Goal: Task Accomplishment & Management: Manage account settings

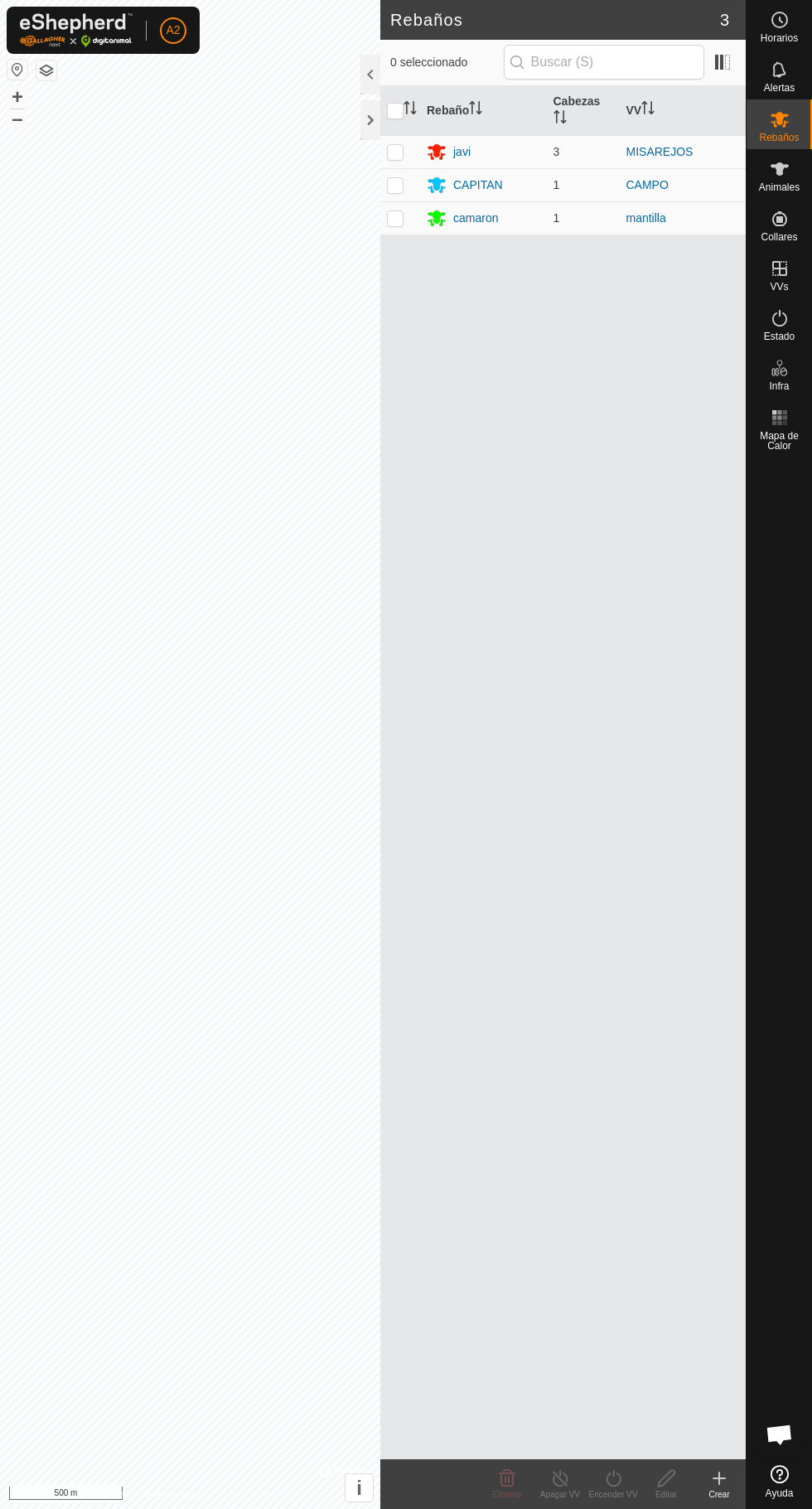
click at [462, 153] on div "javi" at bounding box center [462, 152] width 18 height 18
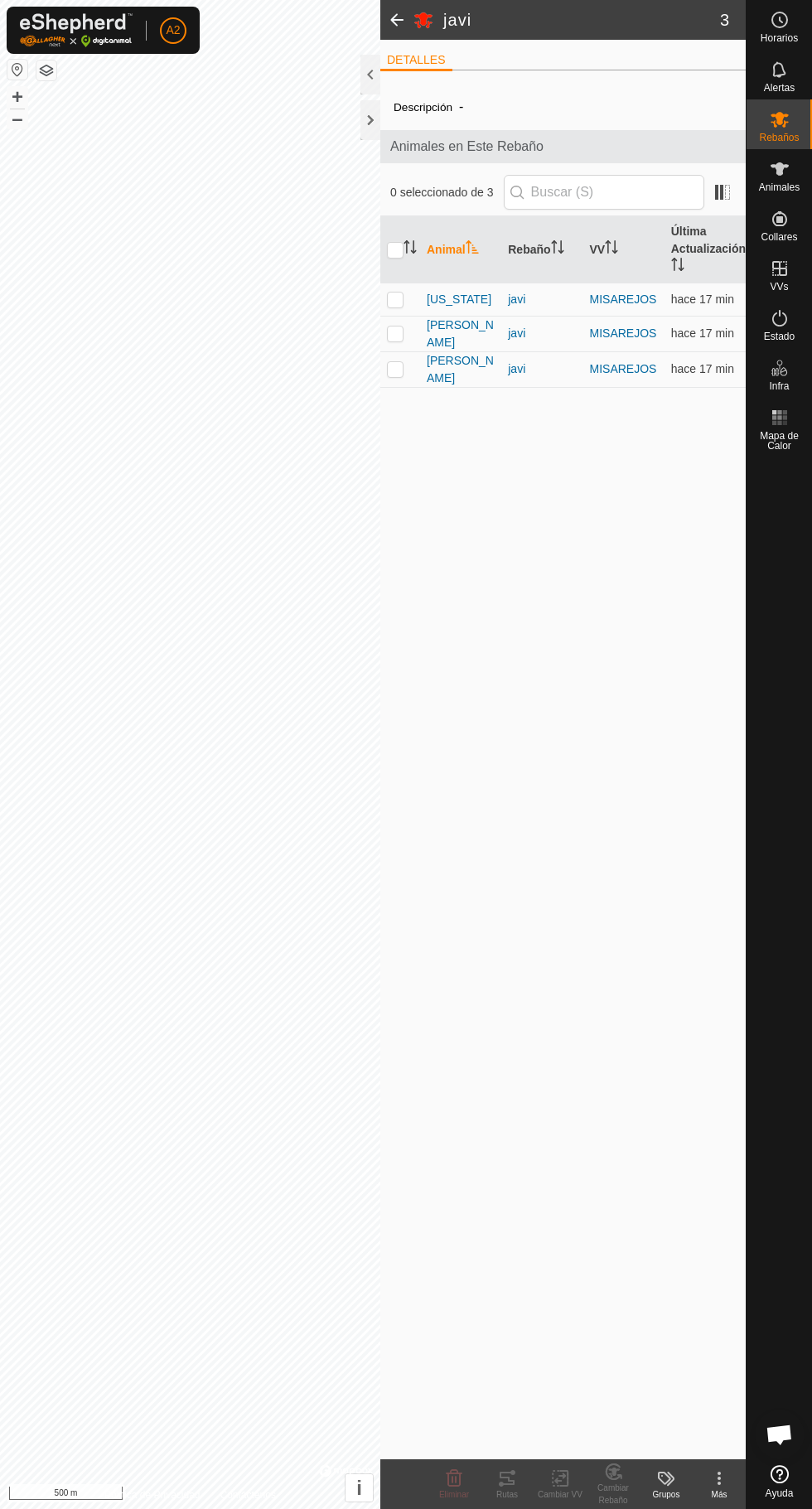
click at [461, 299] on span "[US_STATE]" at bounding box center [459, 300] width 64 height 18
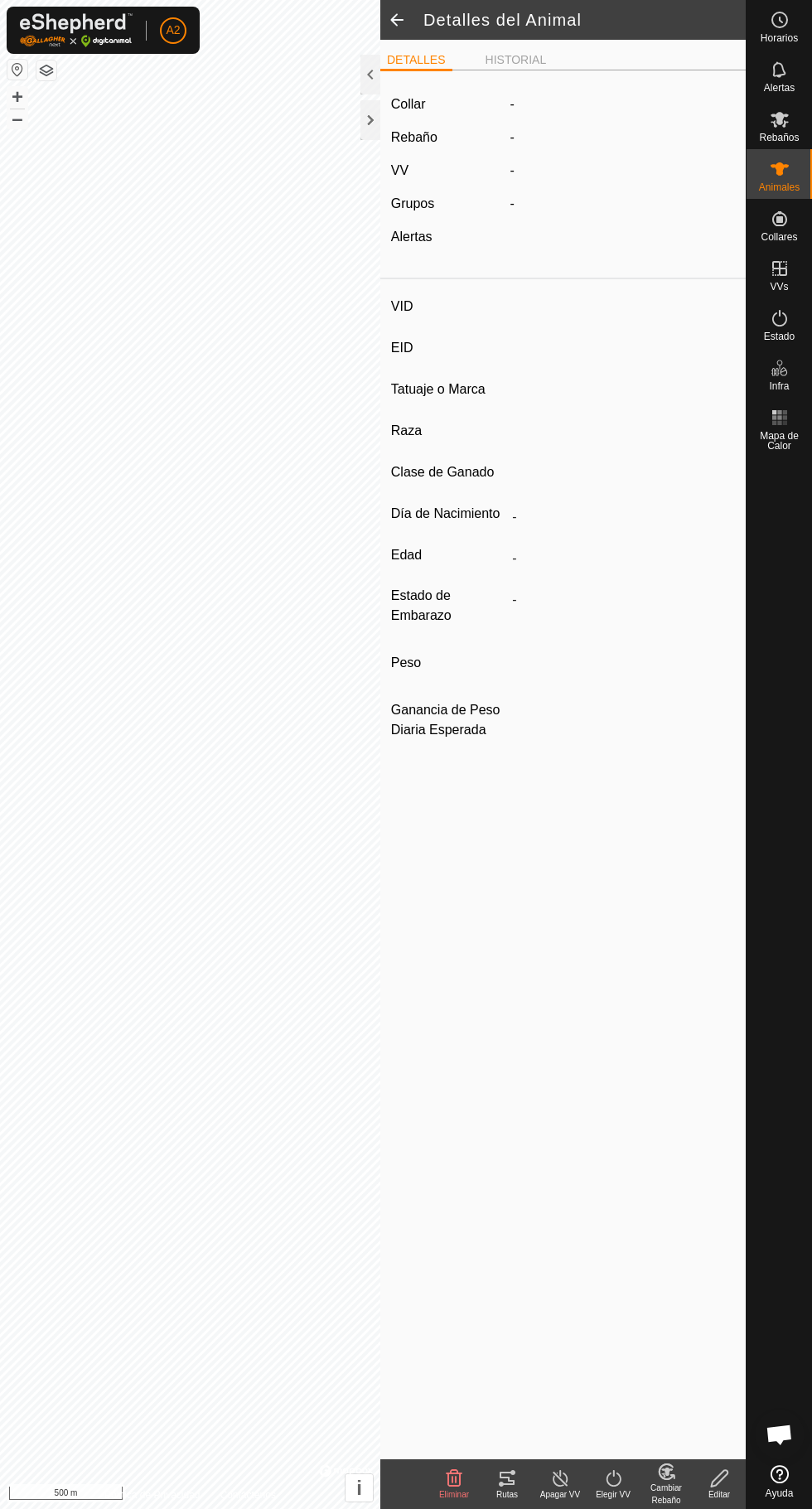
type input "[US_STATE]"
type input "-"
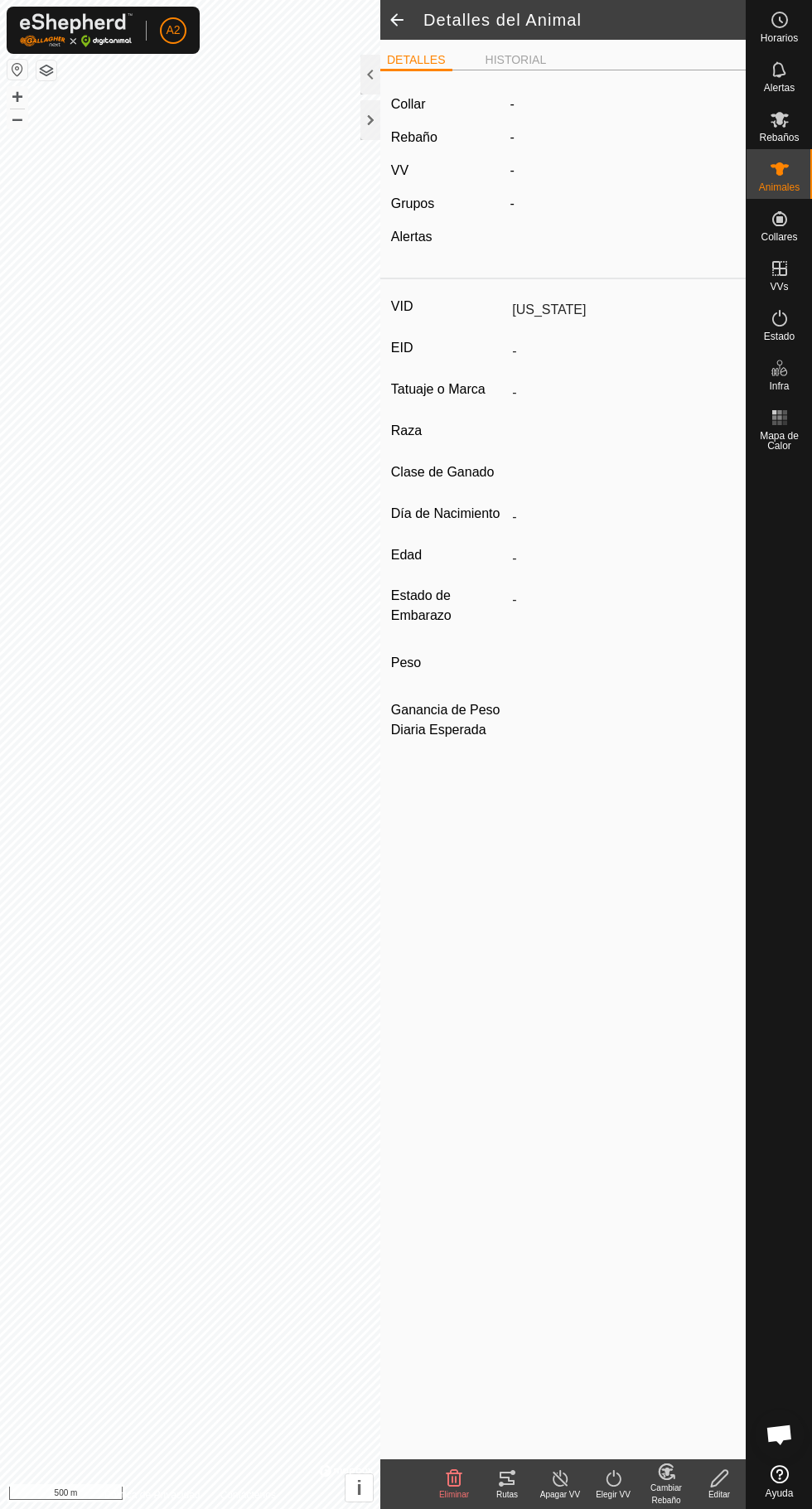
type input "0 kg"
type input "-"
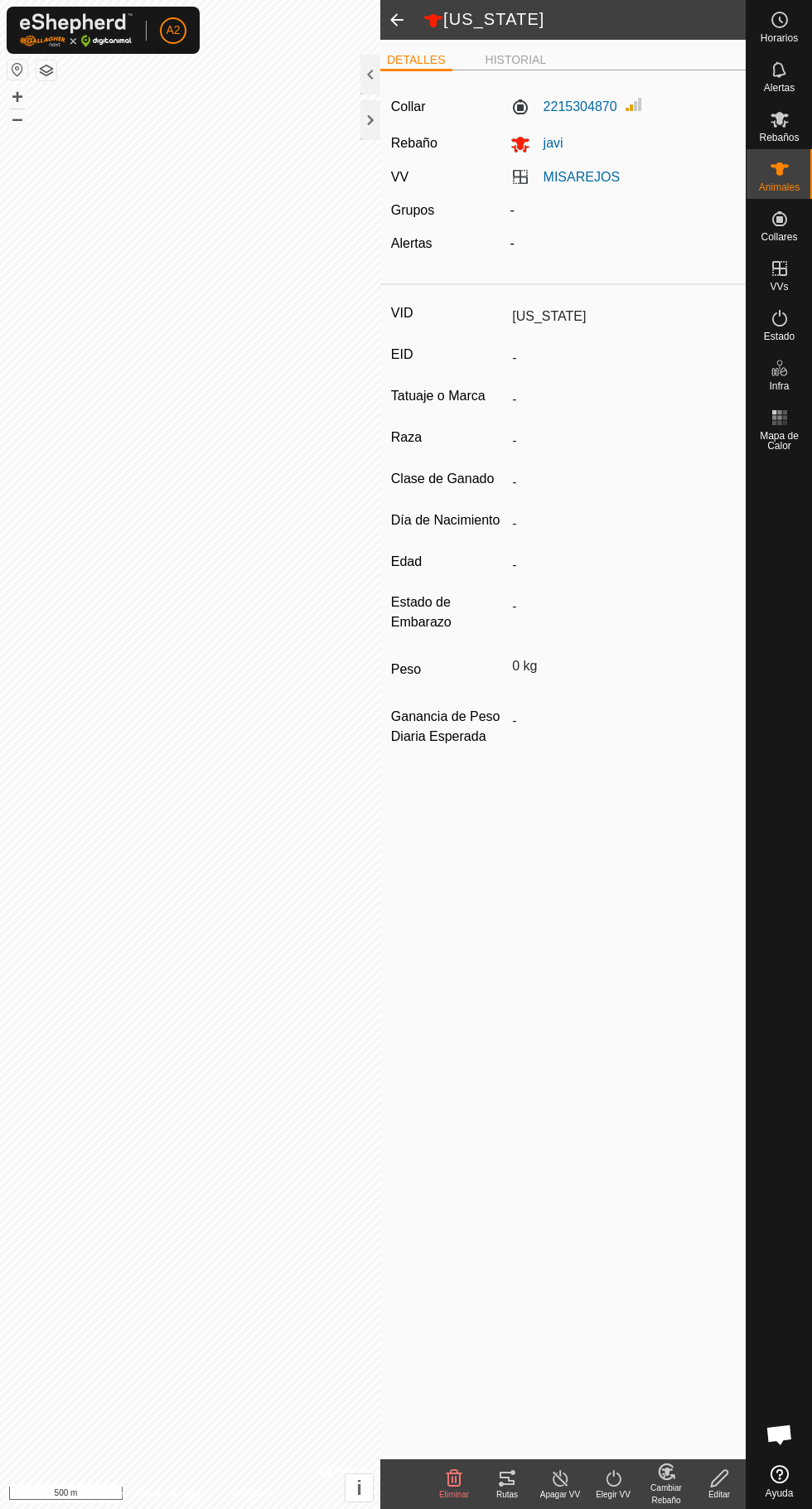
click at [505, 1491] on div "Rutas" at bounding box center [508, 1494] width 53 height 13
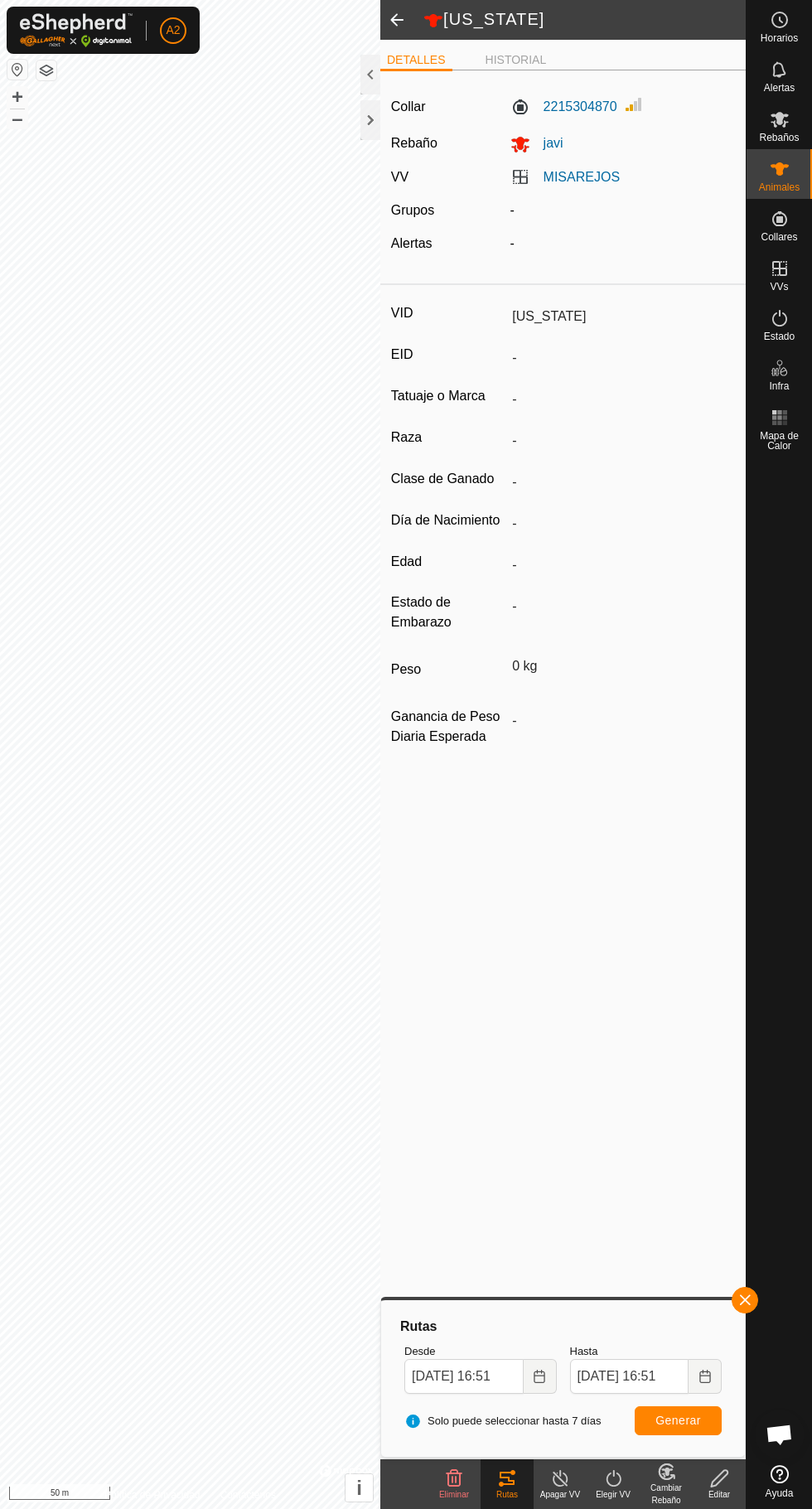
click at [810, 182] on div "Animales" at bounding box center [779, 174] width 65 height 50
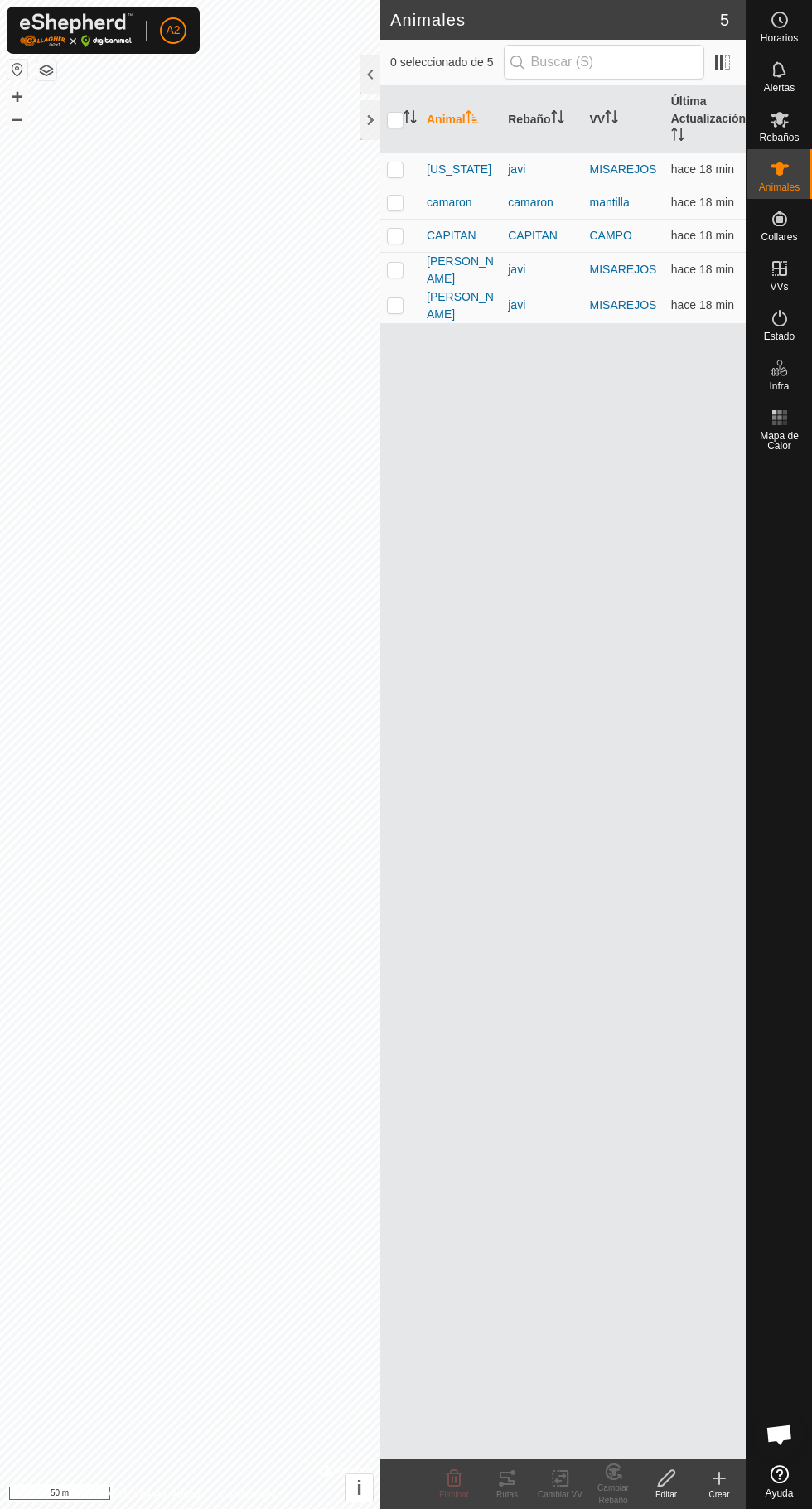
click at [480, 295] on div "[PERSON_NAME]" at bounding box center [461, 306] width 68 height 35
click at [437, 301] on span "[PERSON_NAME]" at bounding box center [461, 306] width 68 height 35
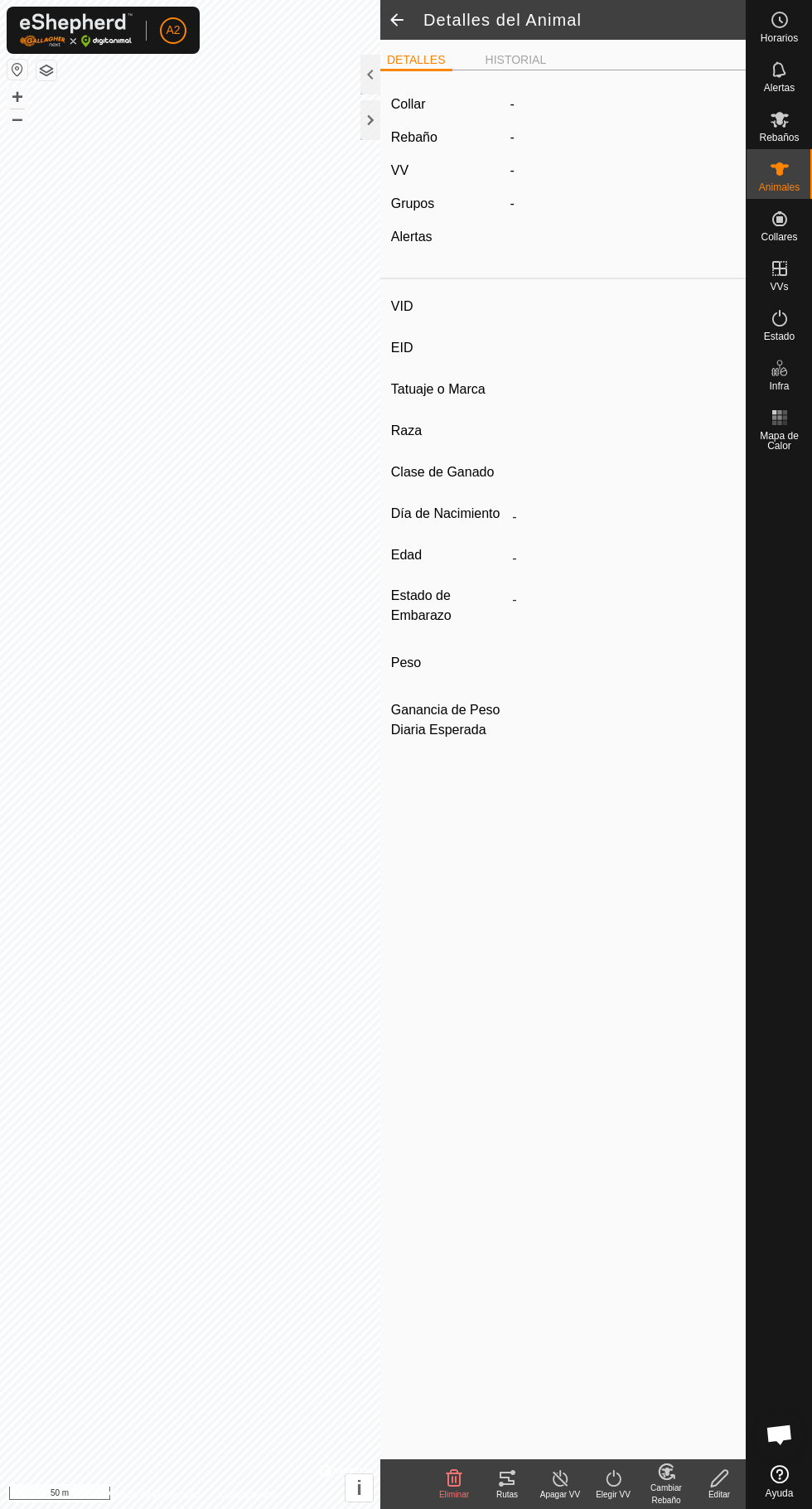
type input "[PERSON_NAME]"
type input "-"
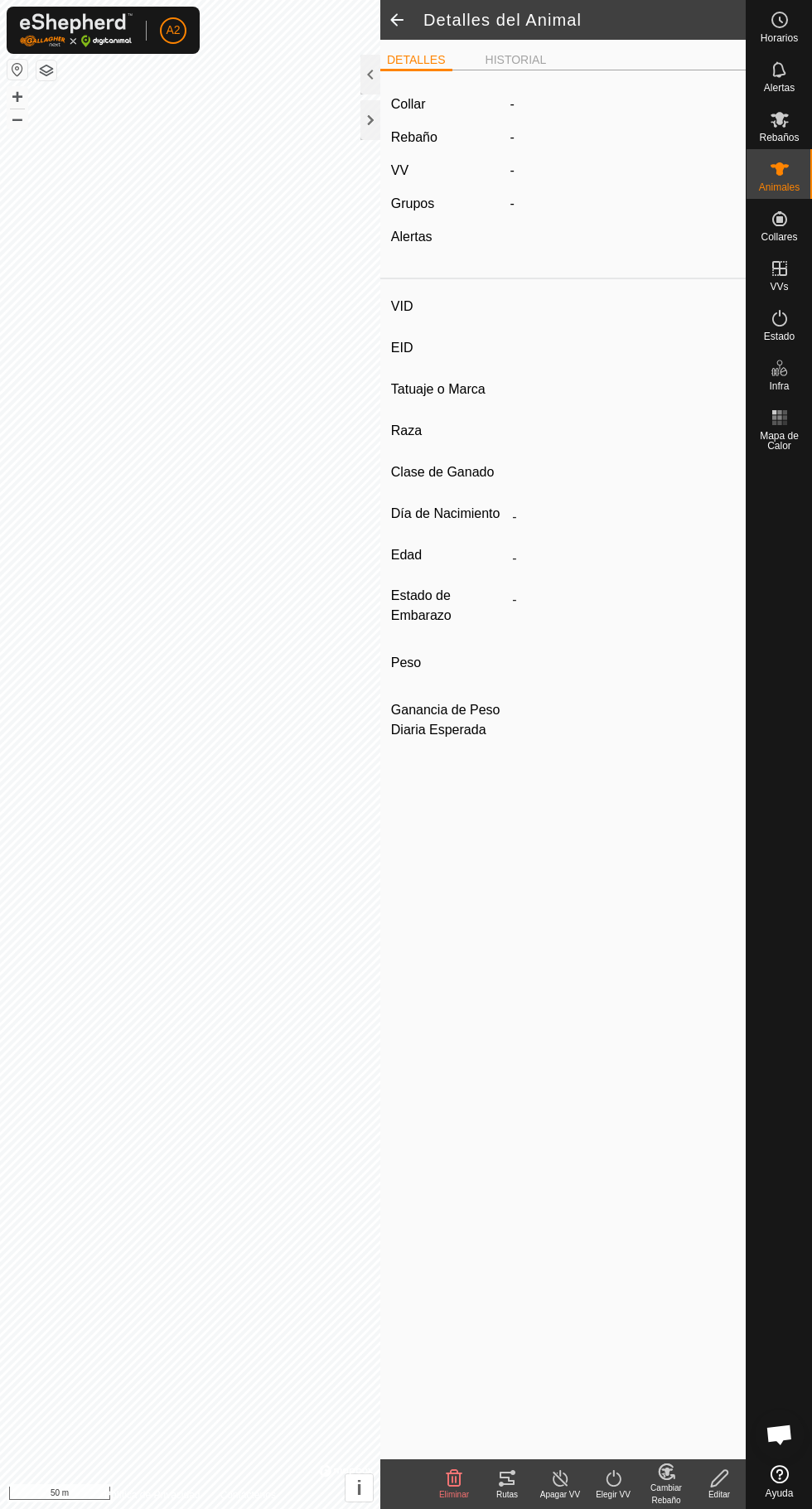
type input "0 kg"
type input "-"
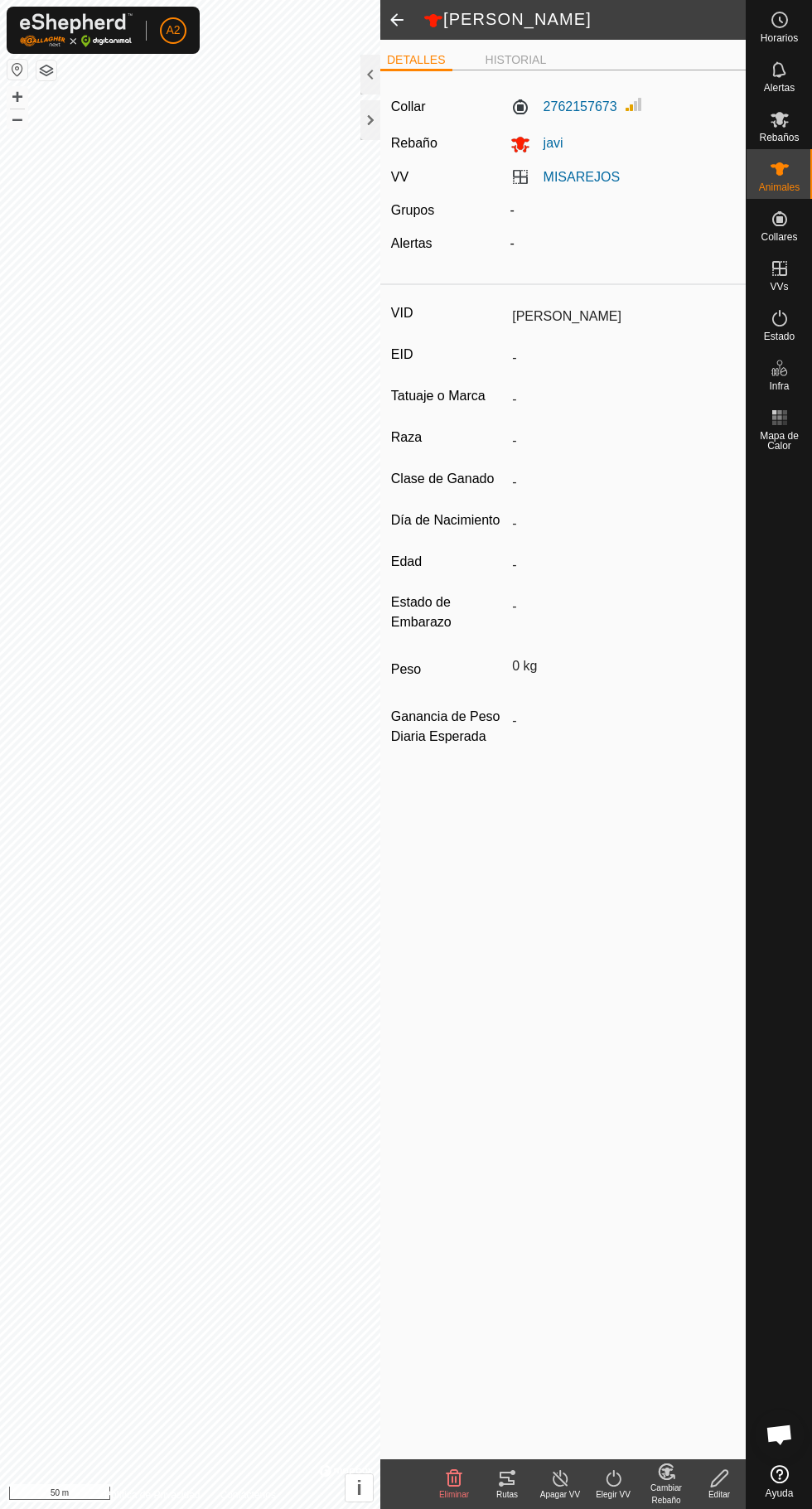
click at [513, 1496] on div "Rutas" at bounding box center [508, 1494] width 53 height 13
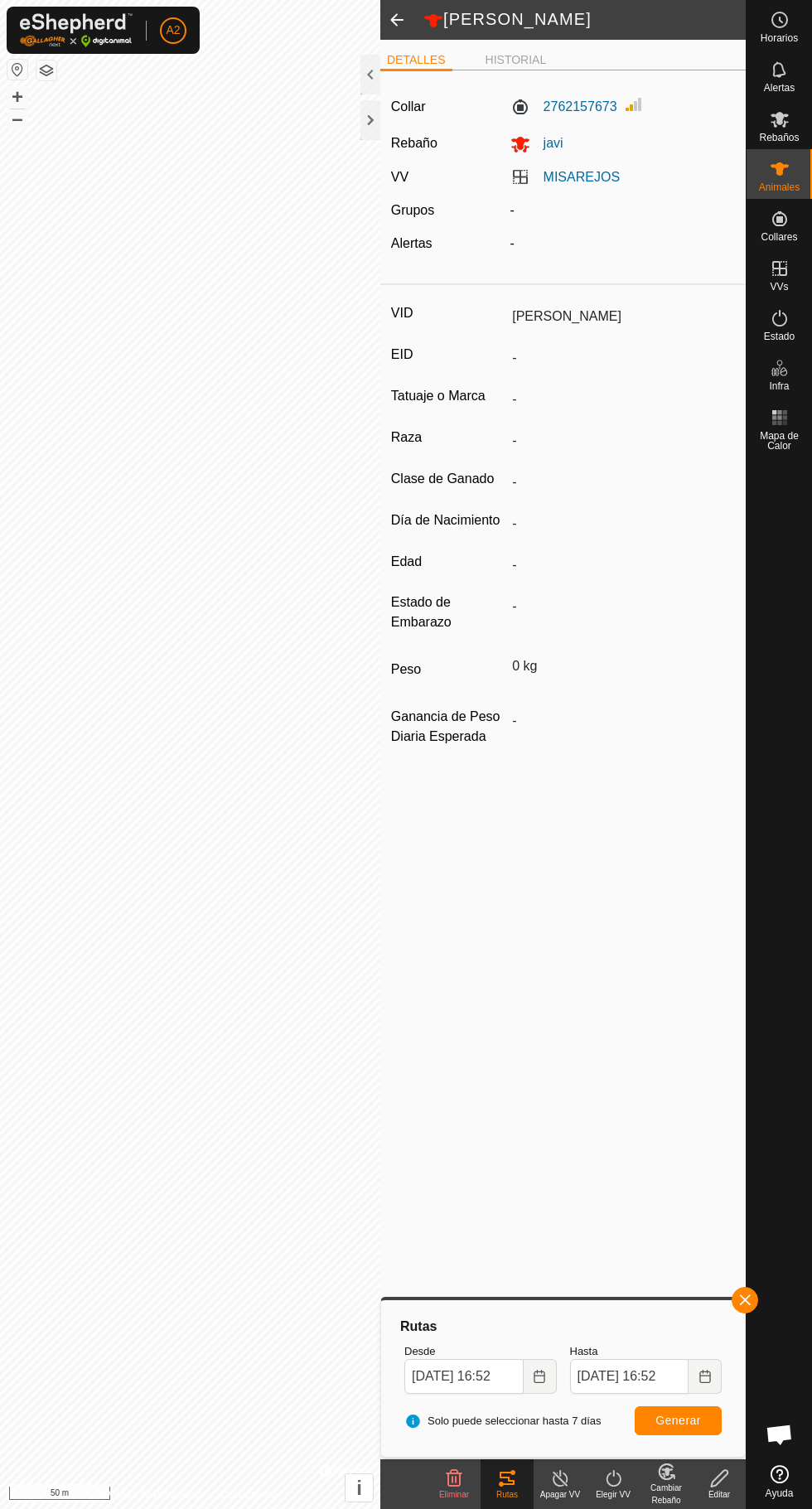
click at [810, 175] on div "Animales" at bounding box center [779, 174] width 65 height 50
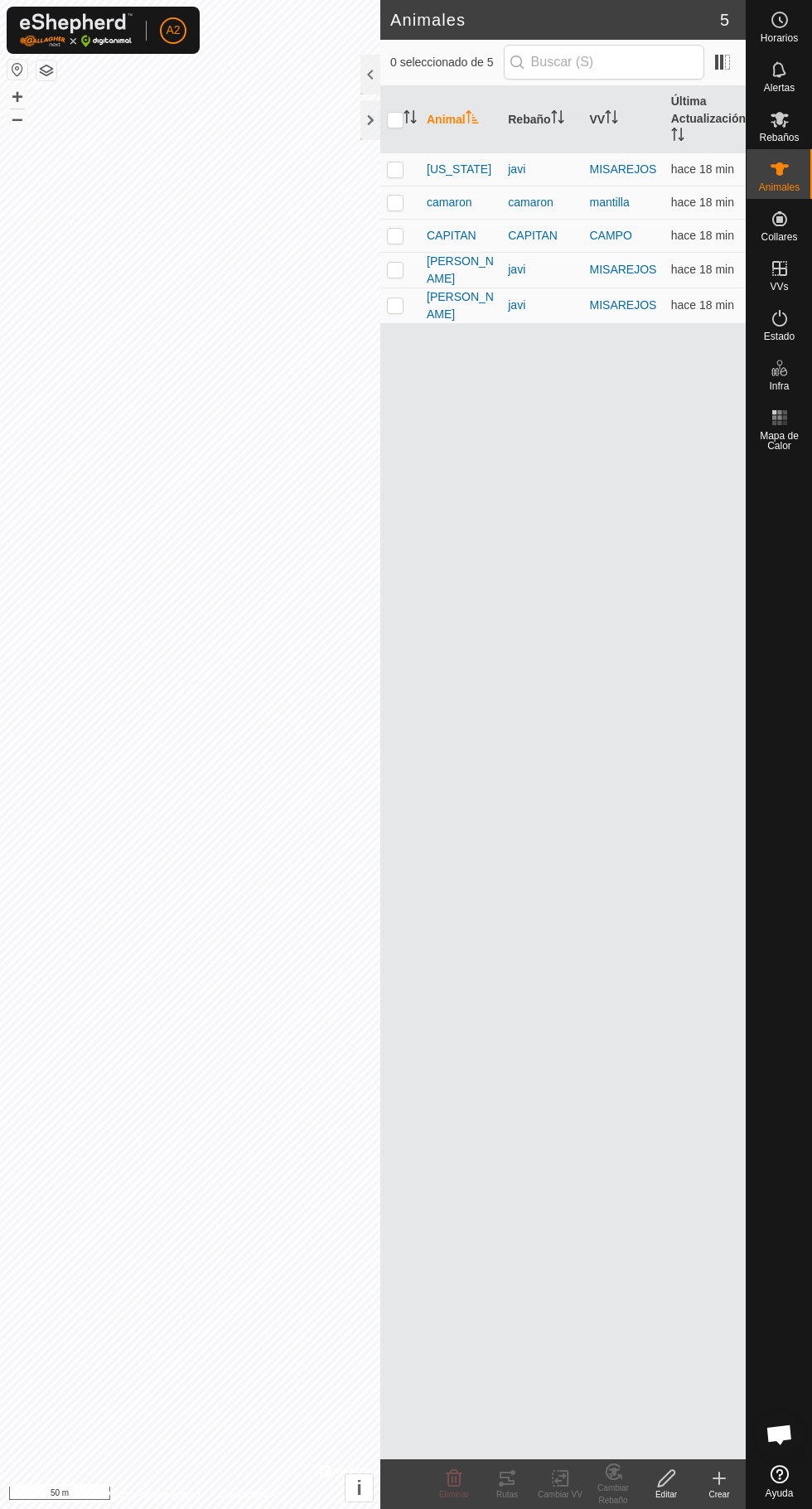
click at [450, 268] on span "[PERSON_NAME]" at bounding box center [461, 270] width 68 height 35
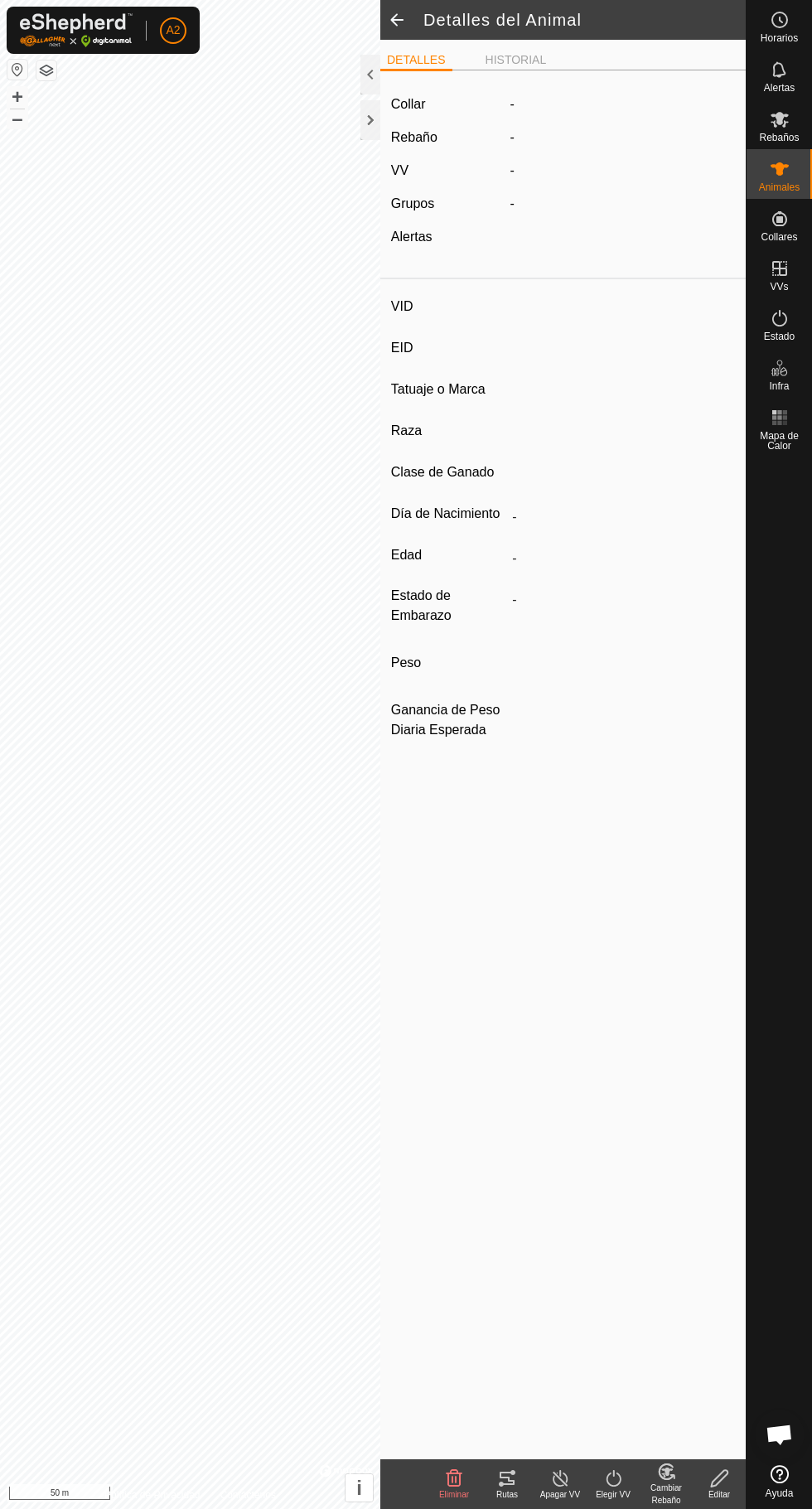
type input "[PERSON_NAME]"
type input "-"
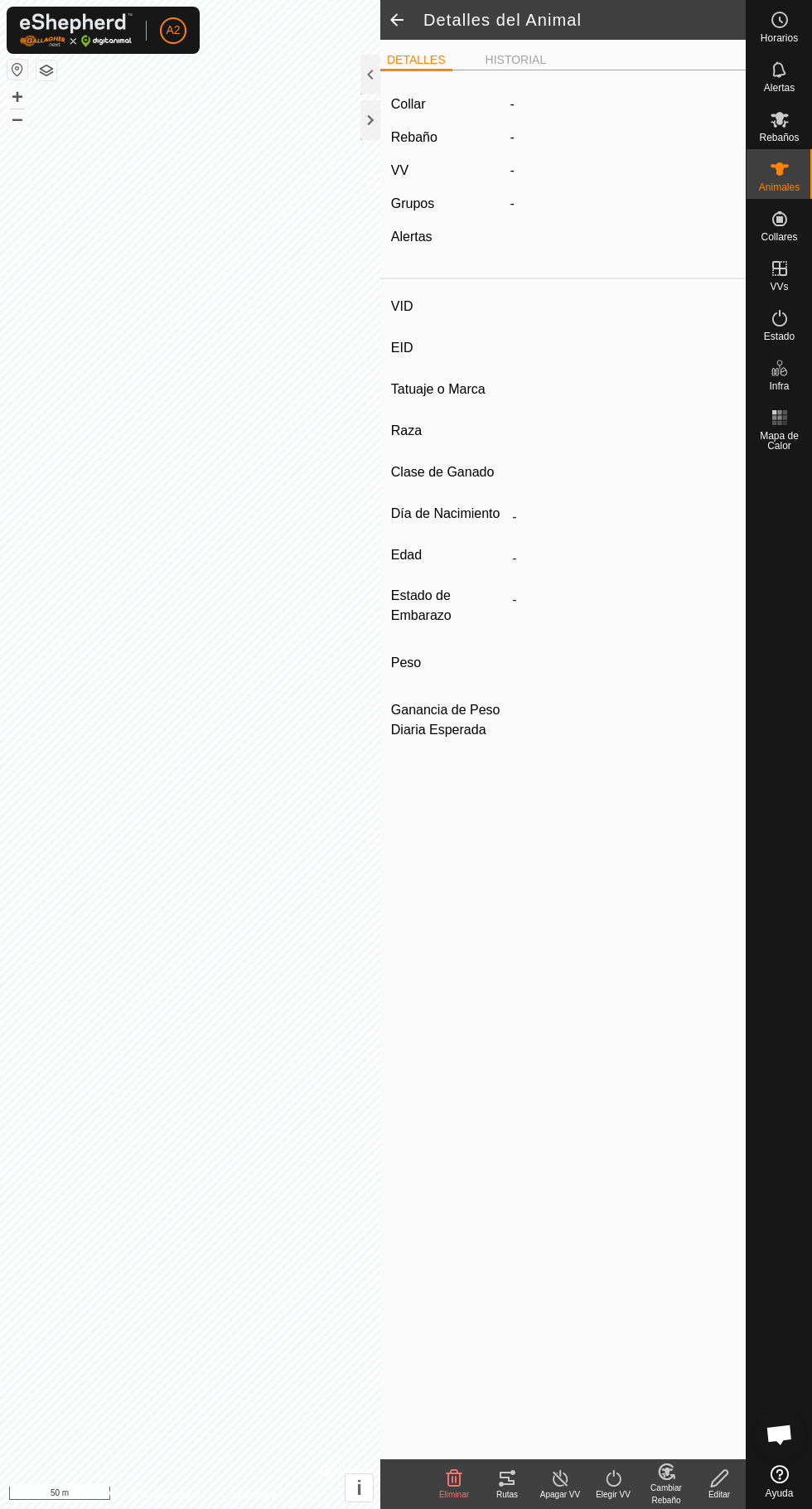
type input "0 kg"
type input "-"
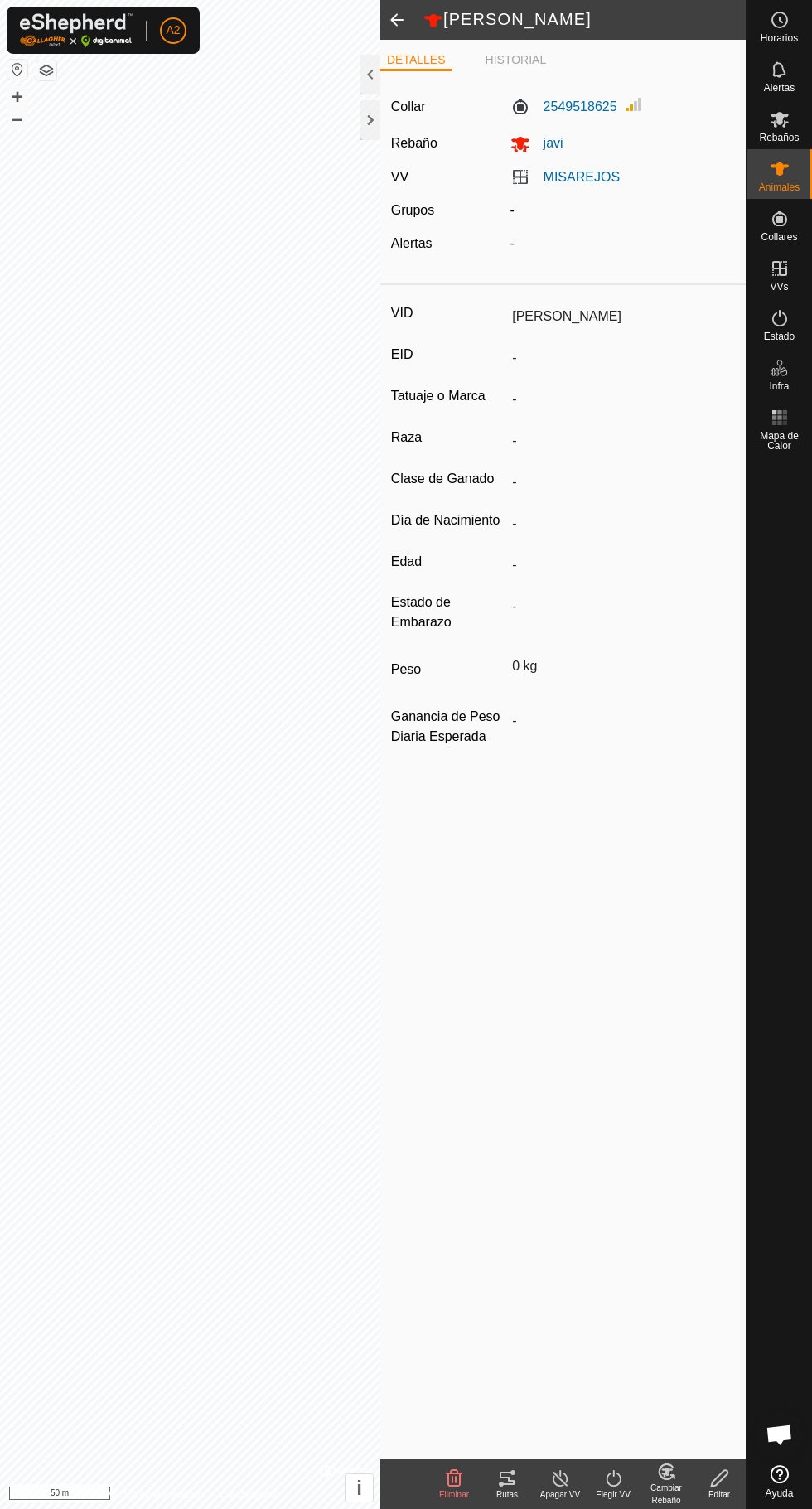
click at [507, 1493] on div "Rutas" at bounding box center [508, 1494] width 53 height 13
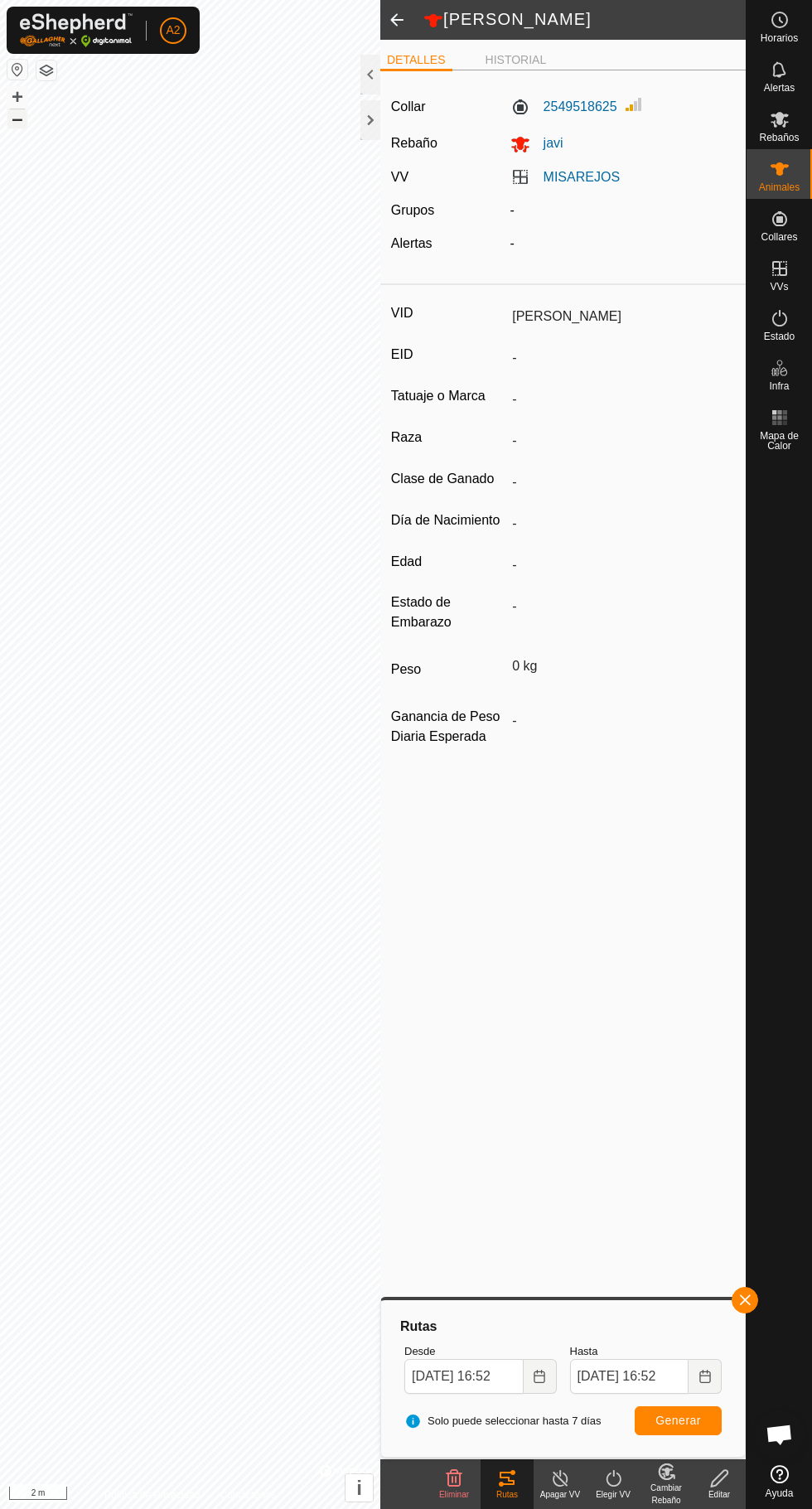
click at [24, 118] on button "–" at bounding box center [18, 118] width 20 height 20
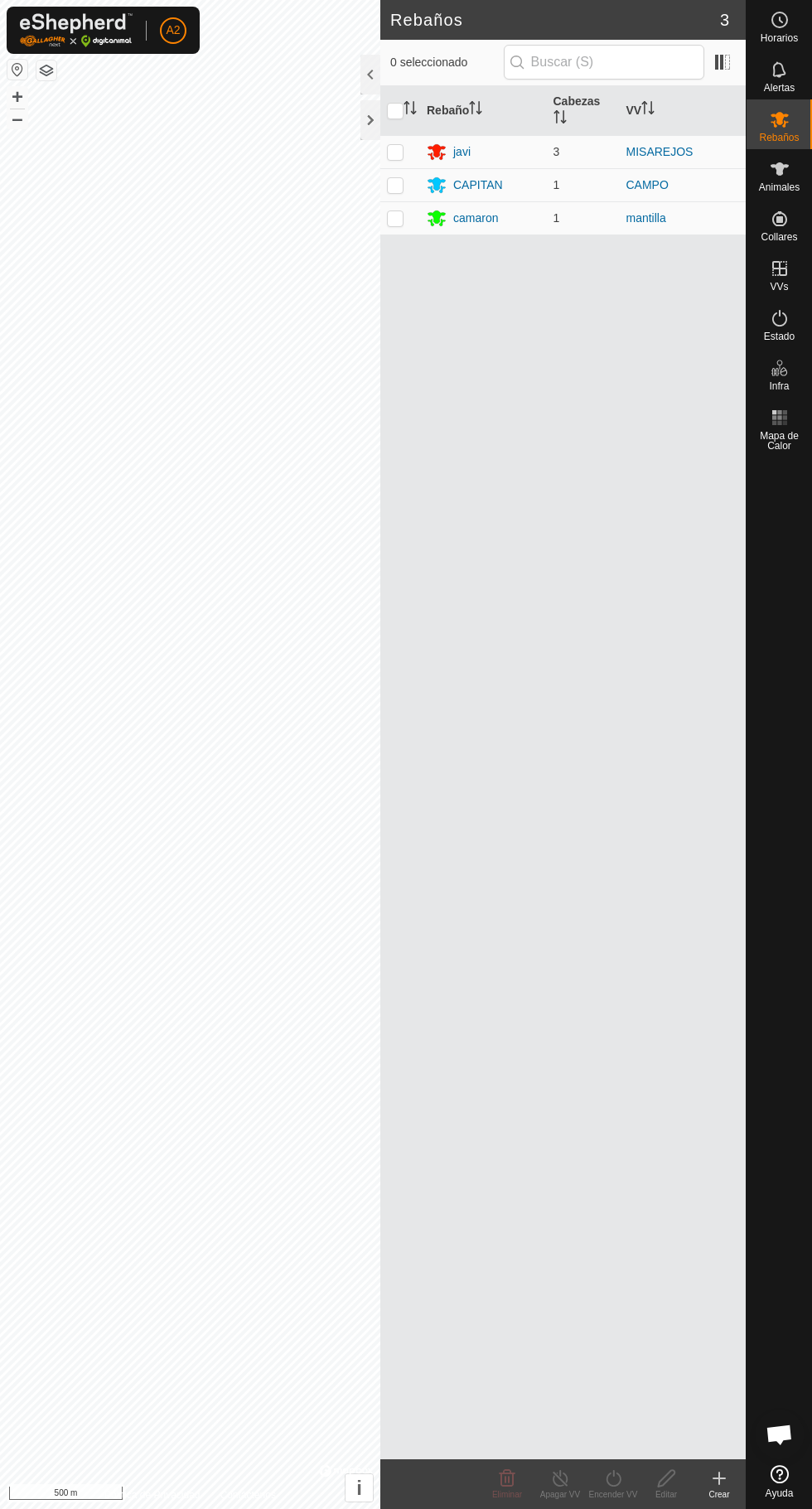
click at [494, 191] on div "CAPITAN" at bounding box center [477, 185] width 50 height 18
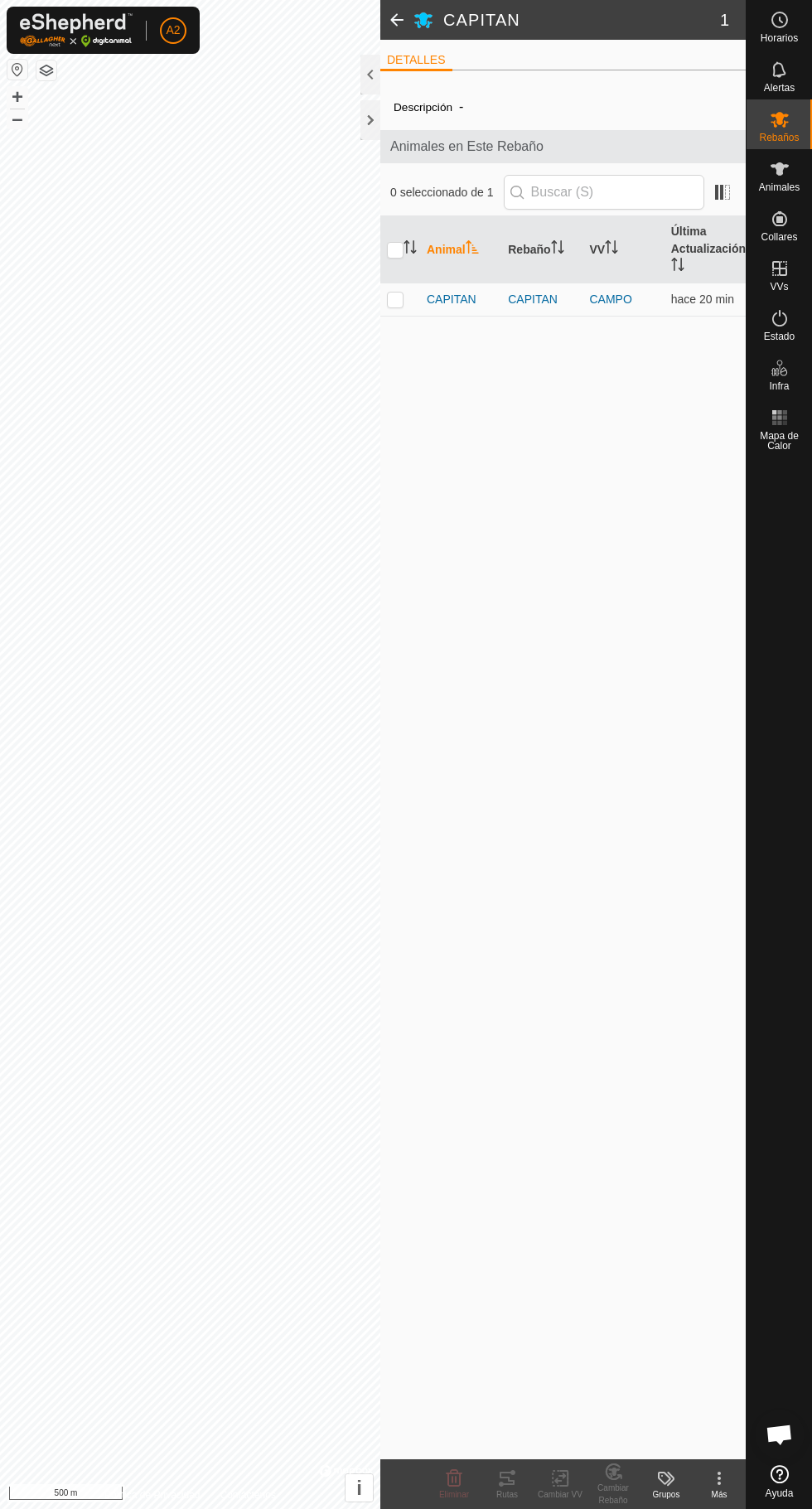
click at [442, 307] on span "CAPITAN" at bounding box center [451, 300] width 50 height 18
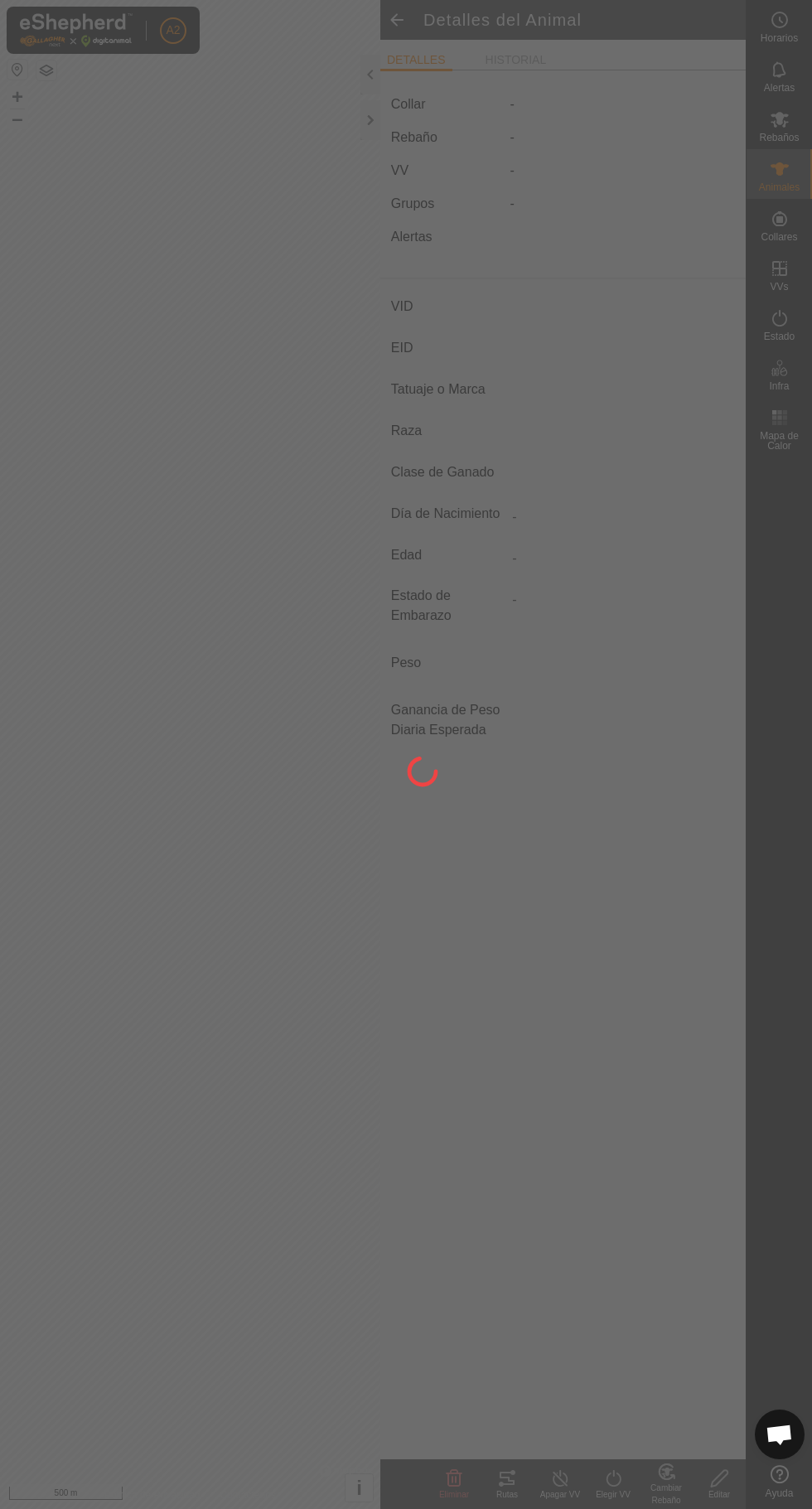
type input "CAPITAN"
type input "-"
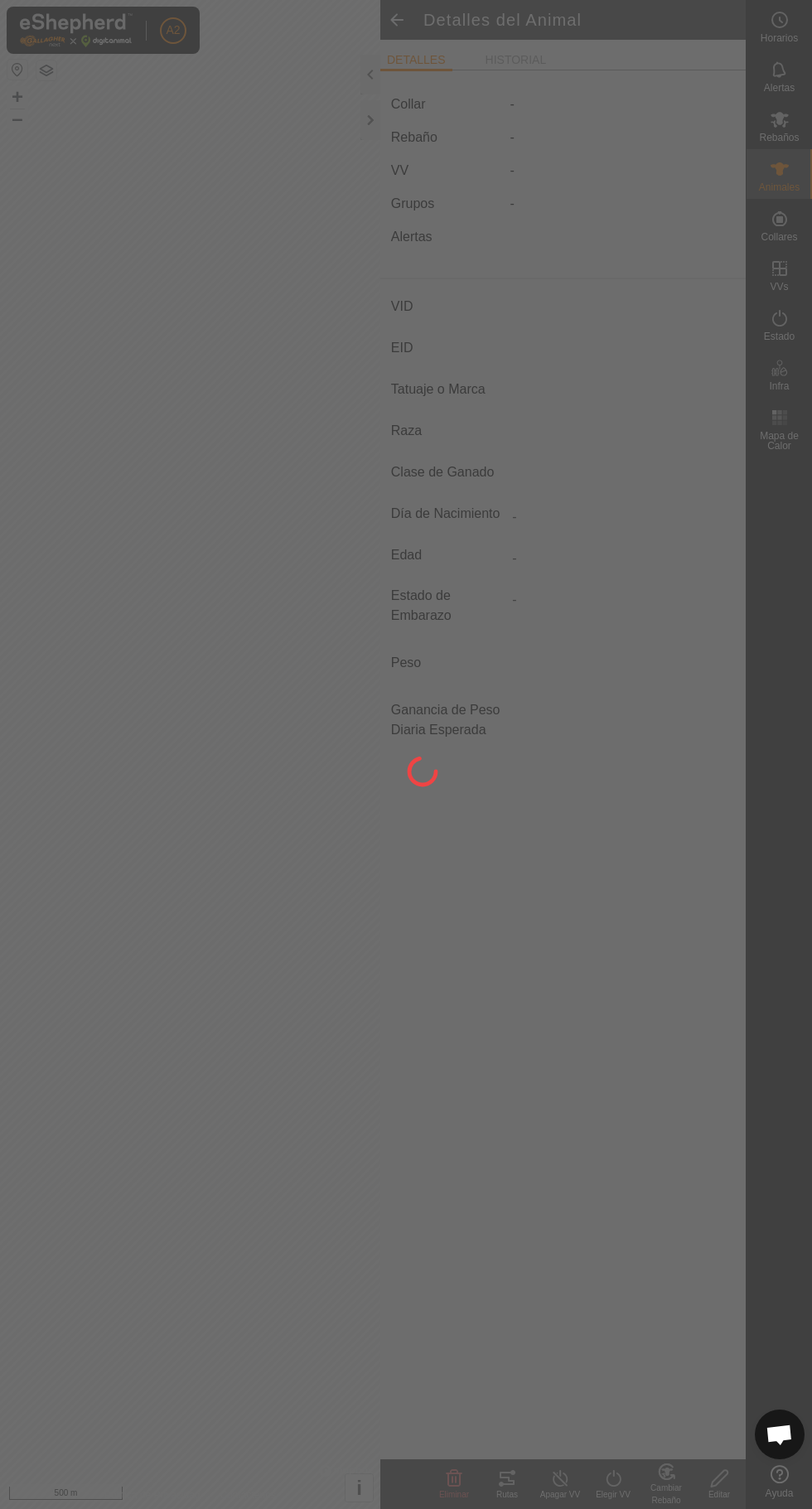
type input "0 kg"
type input "-"
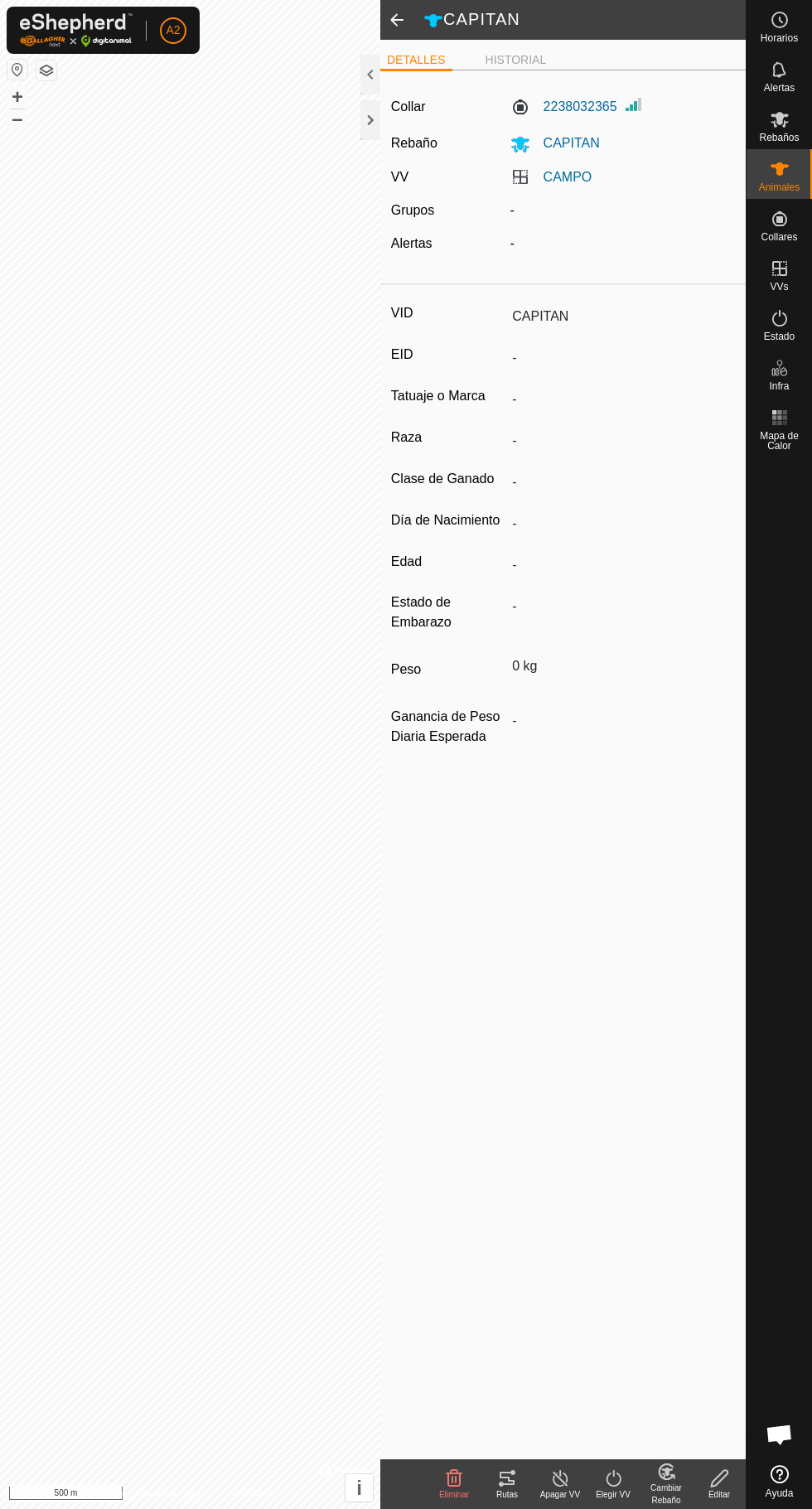
click at [507, 1500] on div "Rutas" at bounding box center [508, 1494] width 53 height 13
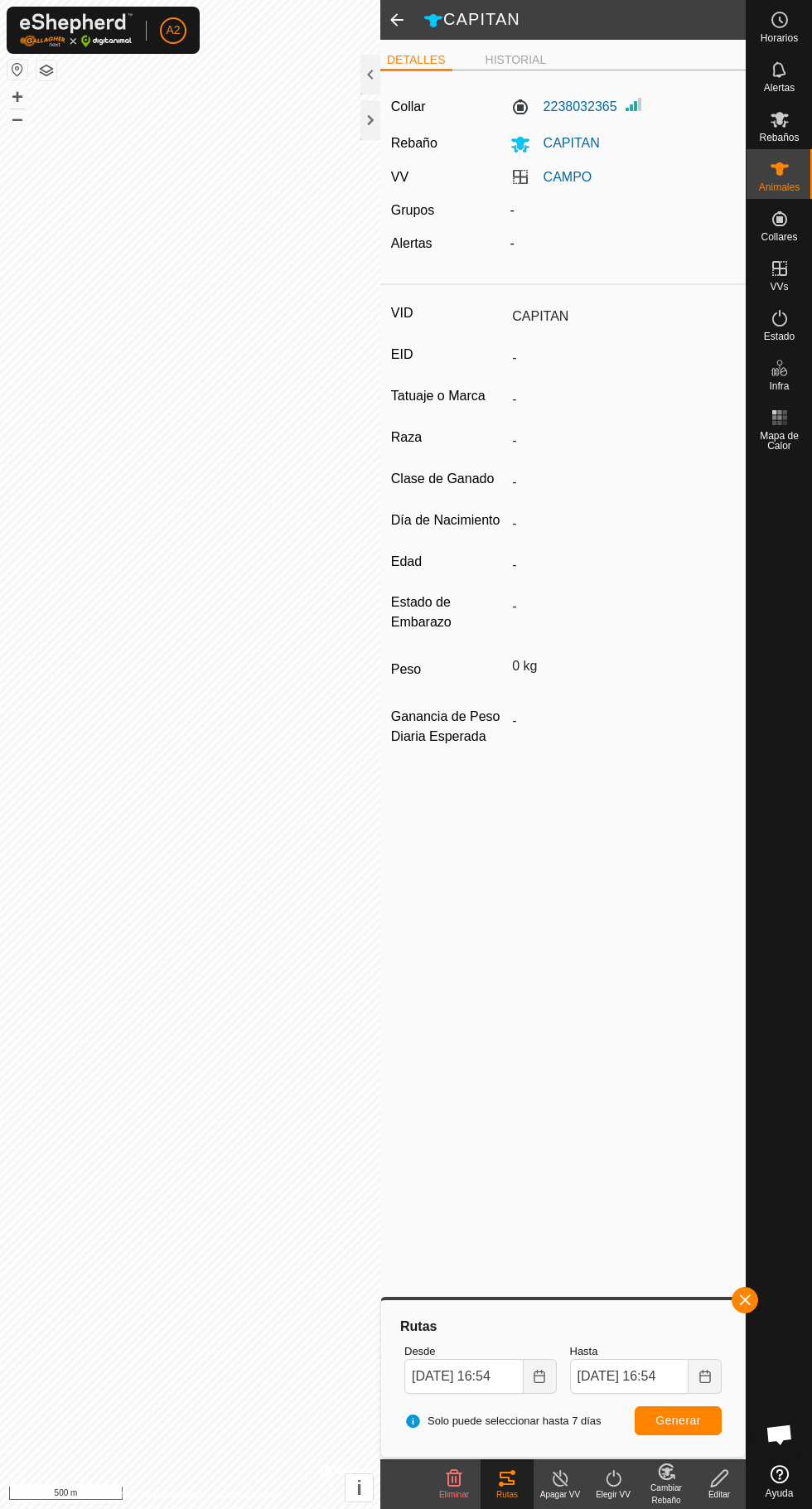
click at [810, 179] on div "Animales" at bounding box center [779, 174] width 65 height 50
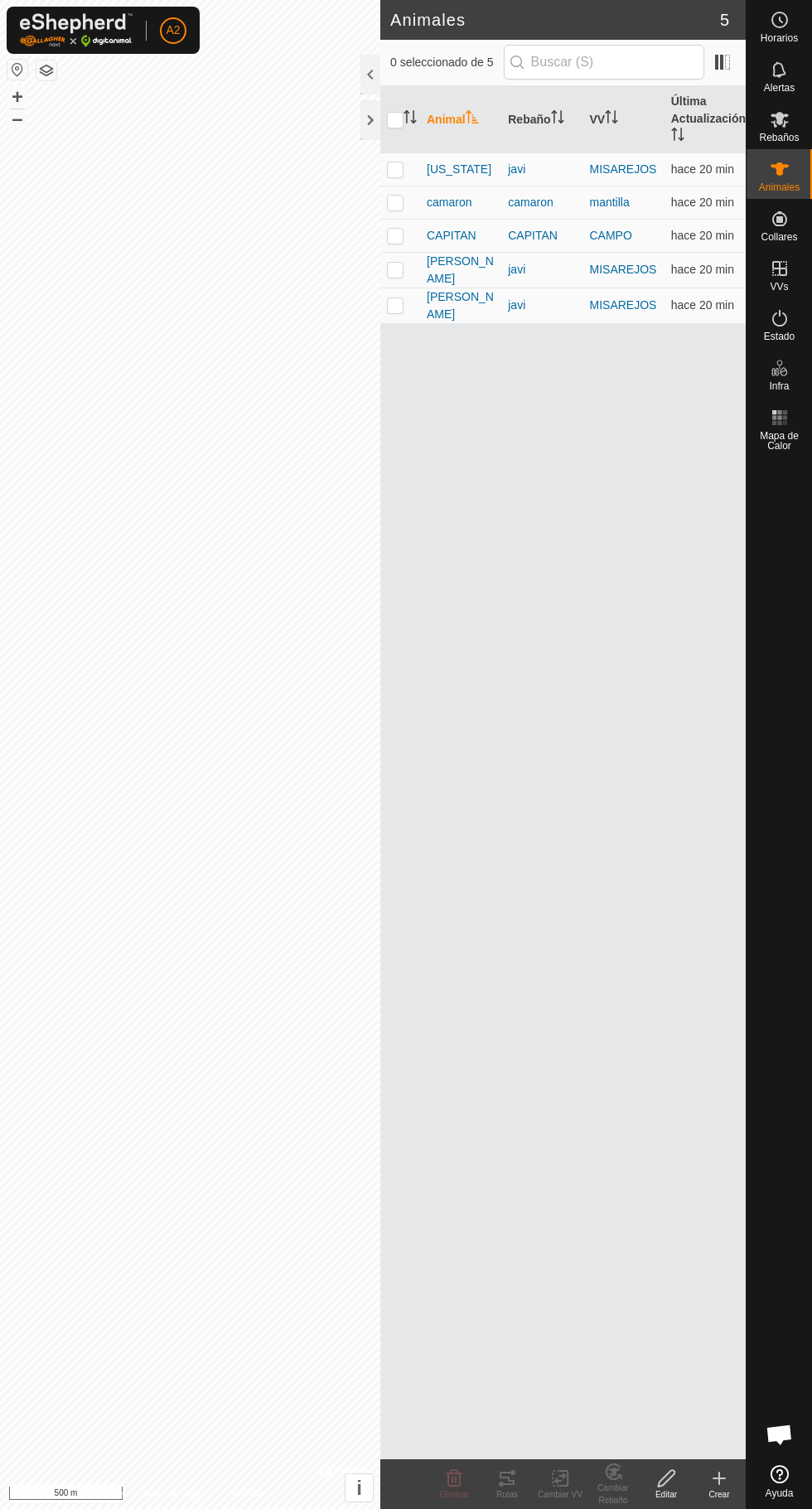
click at [461, 202] on span "camaron" at bounding box center [449, 203] width 45 height 18
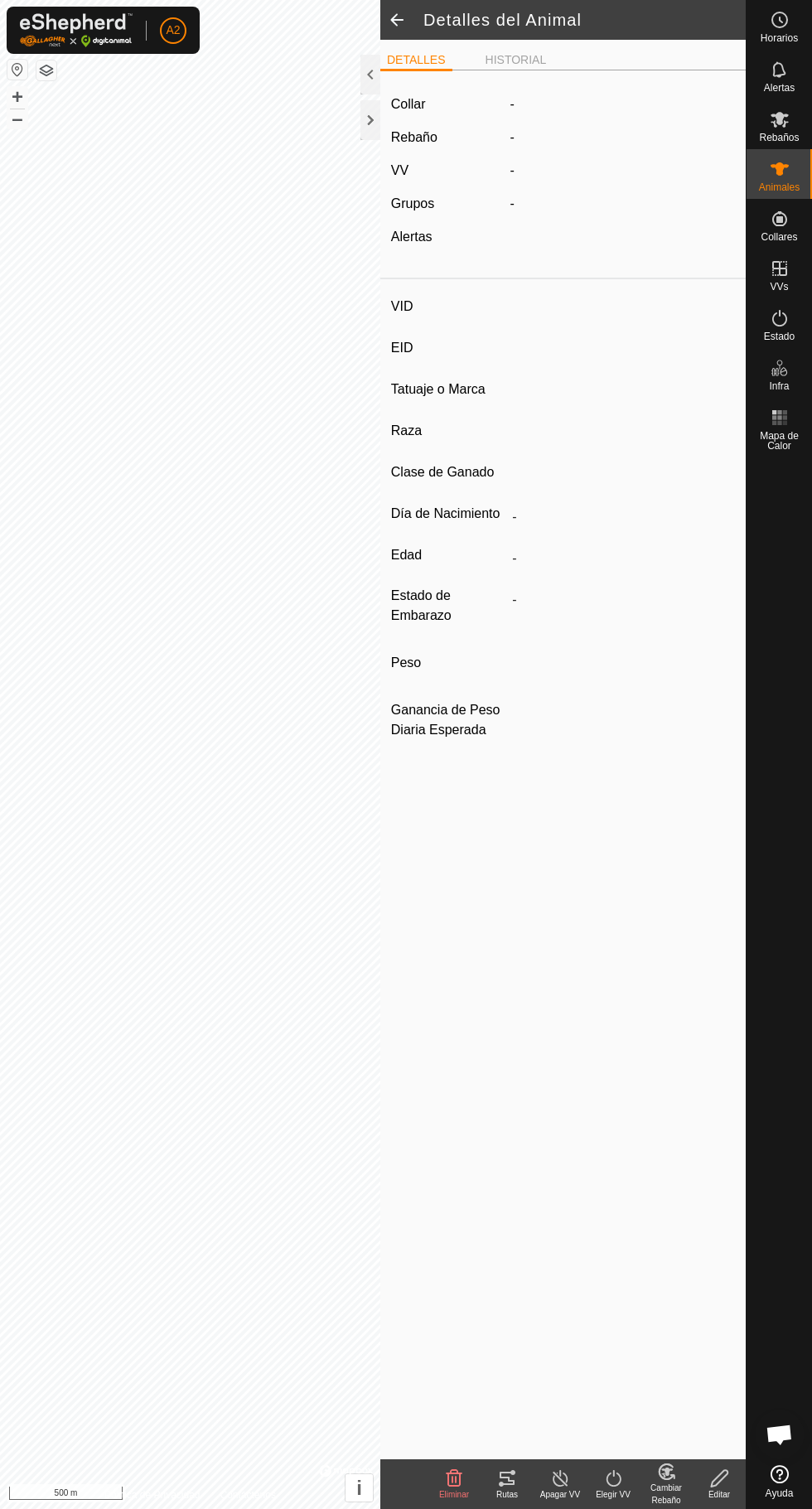
type input "camaron"
type input "-"
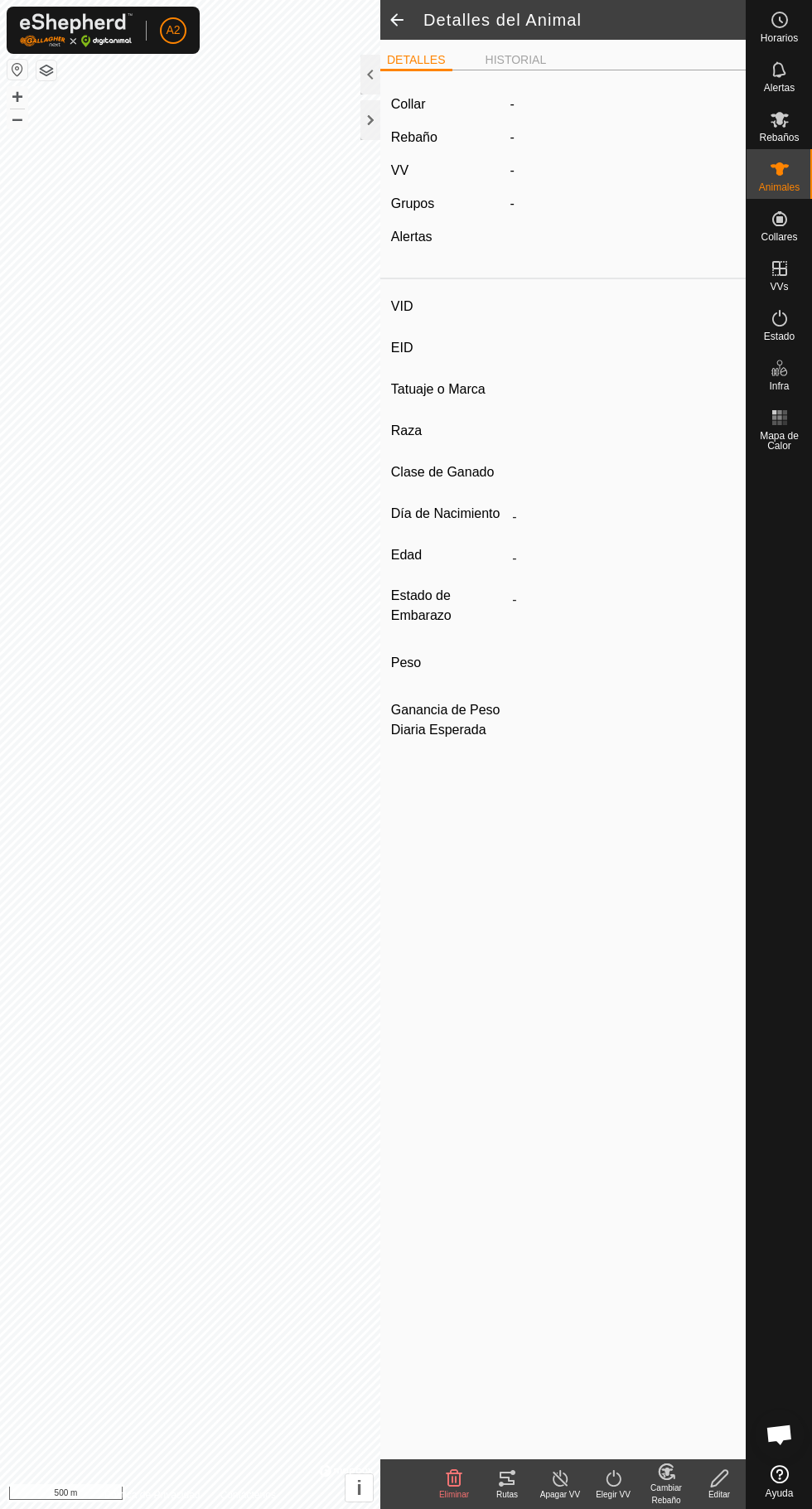
type input "0 kg"
type input "-"
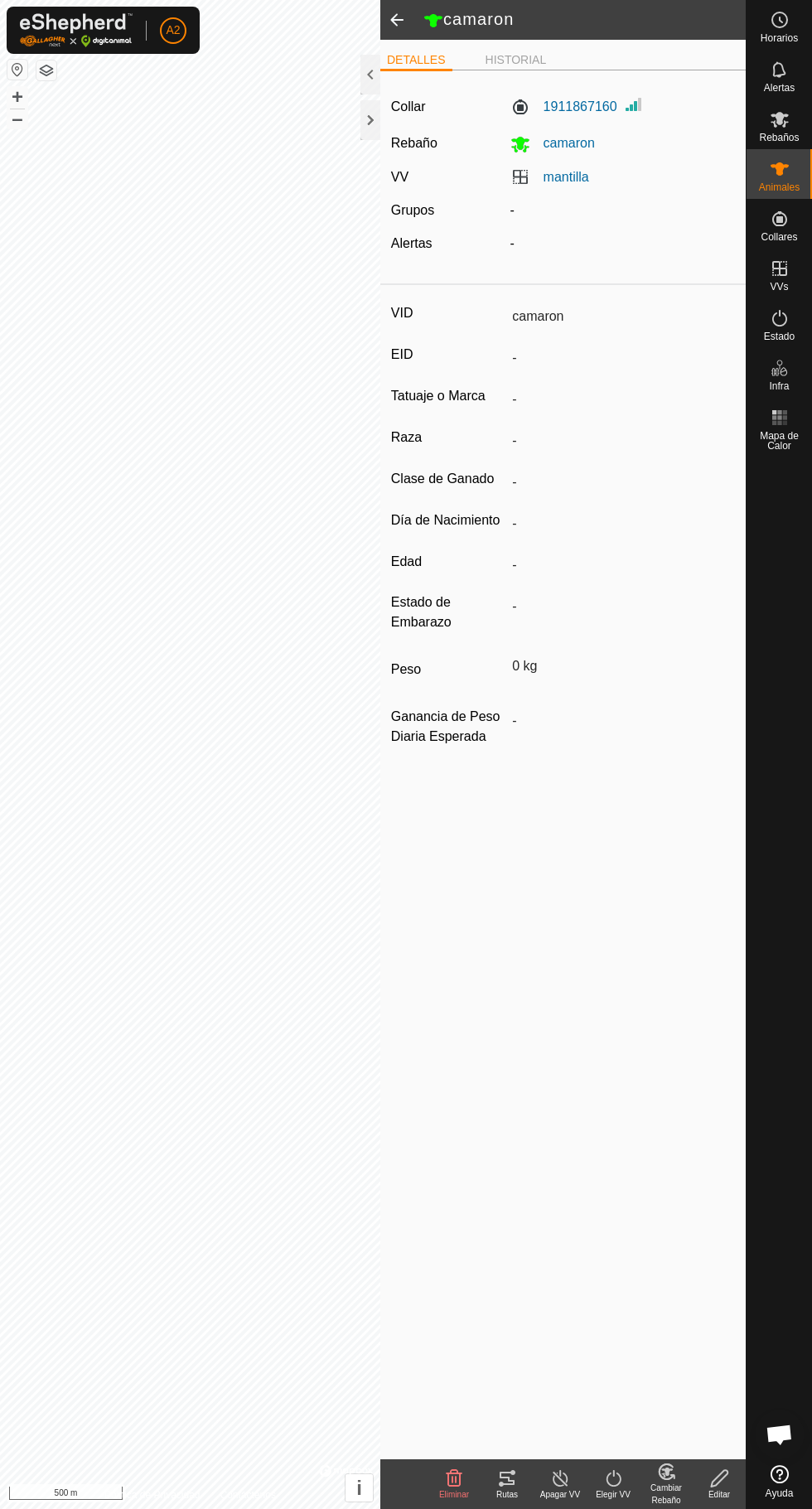
click at [504, 1496] on div "Rutas" at bounding box center [508, 1494] width 53 height 13
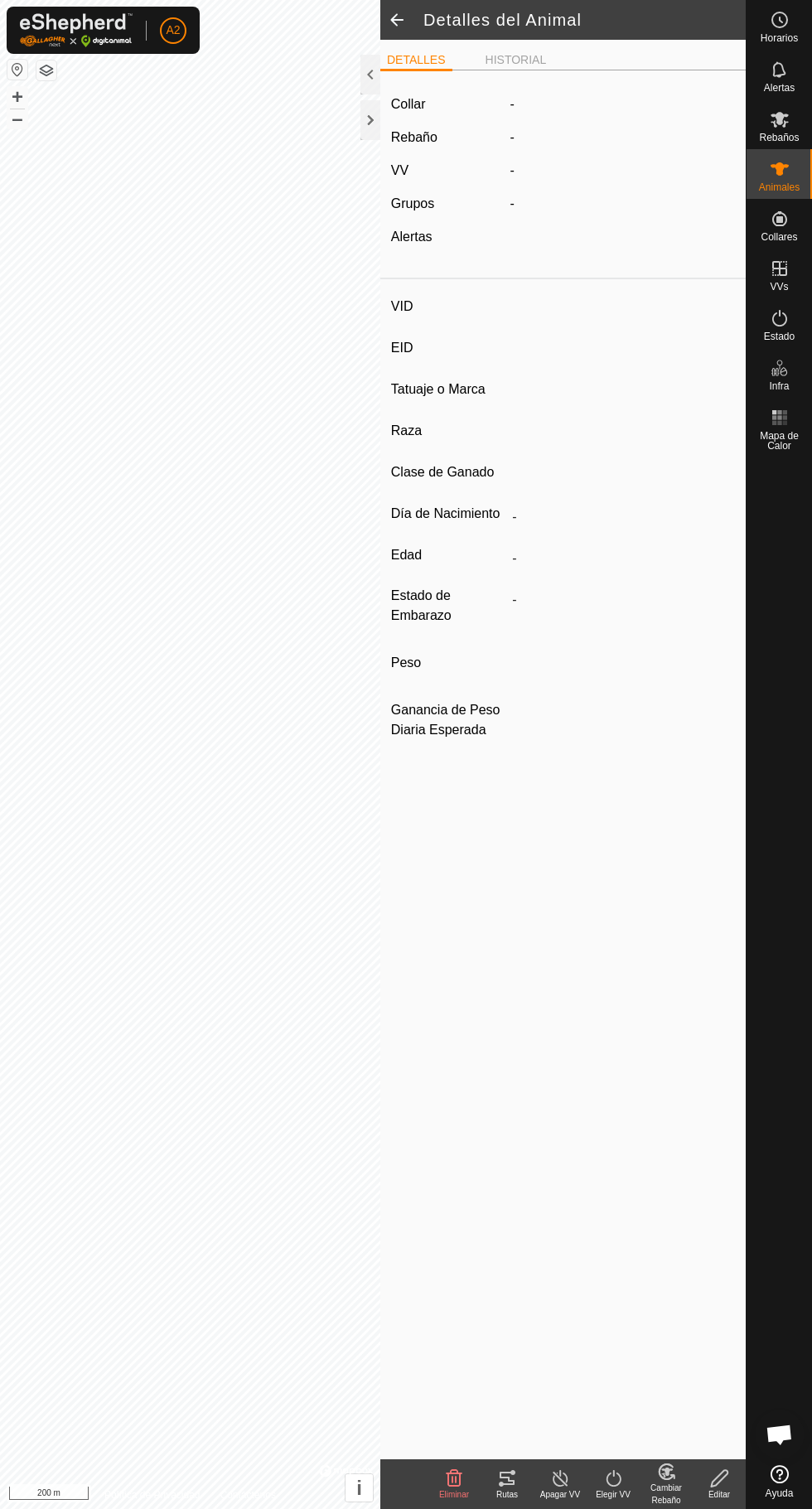
type input "CAPITAN"
type input "-"
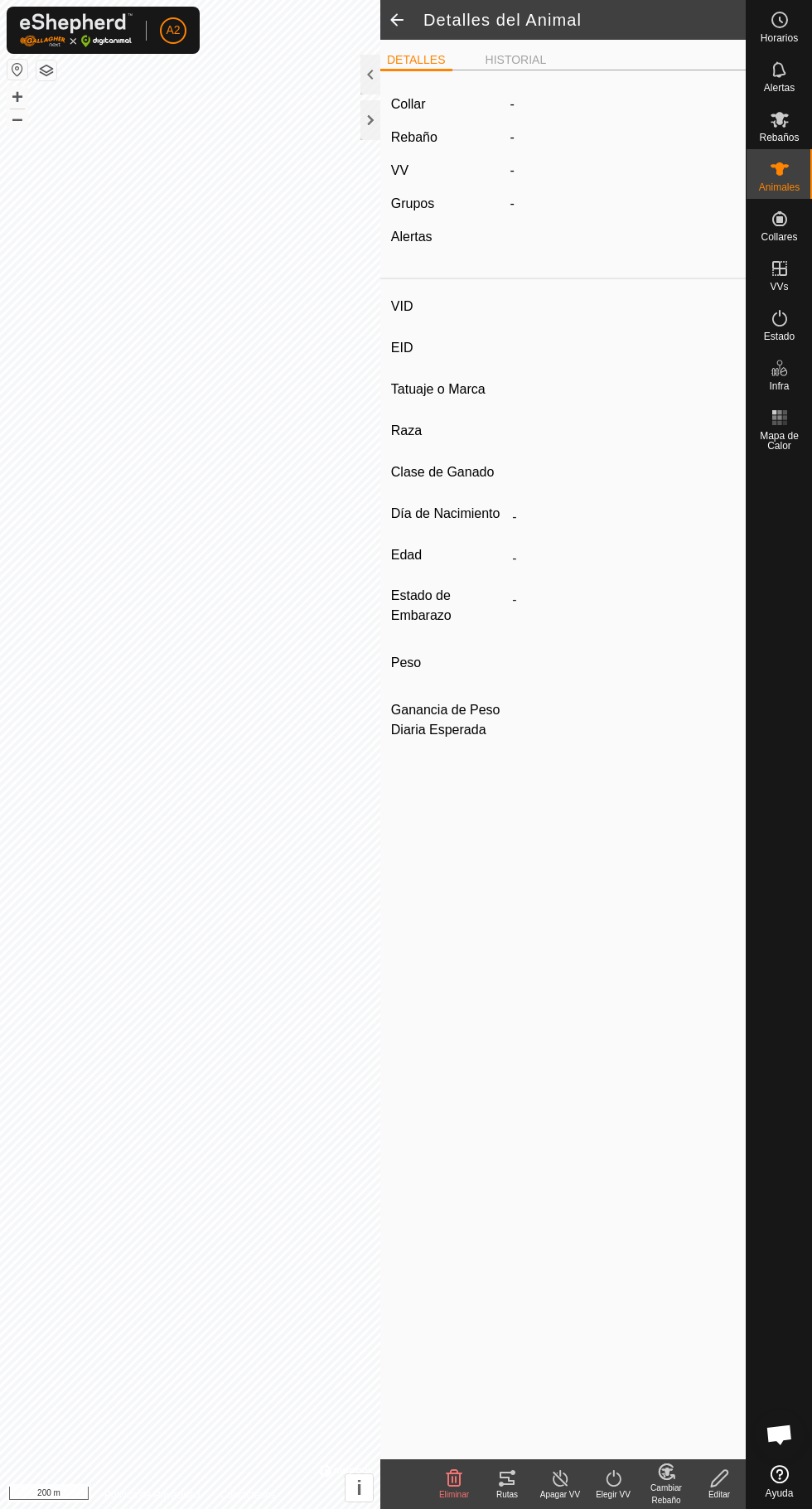
type input "0 kg"
type input "-"
